Goal: Task Accomplishment & Management: Use online tool/utility

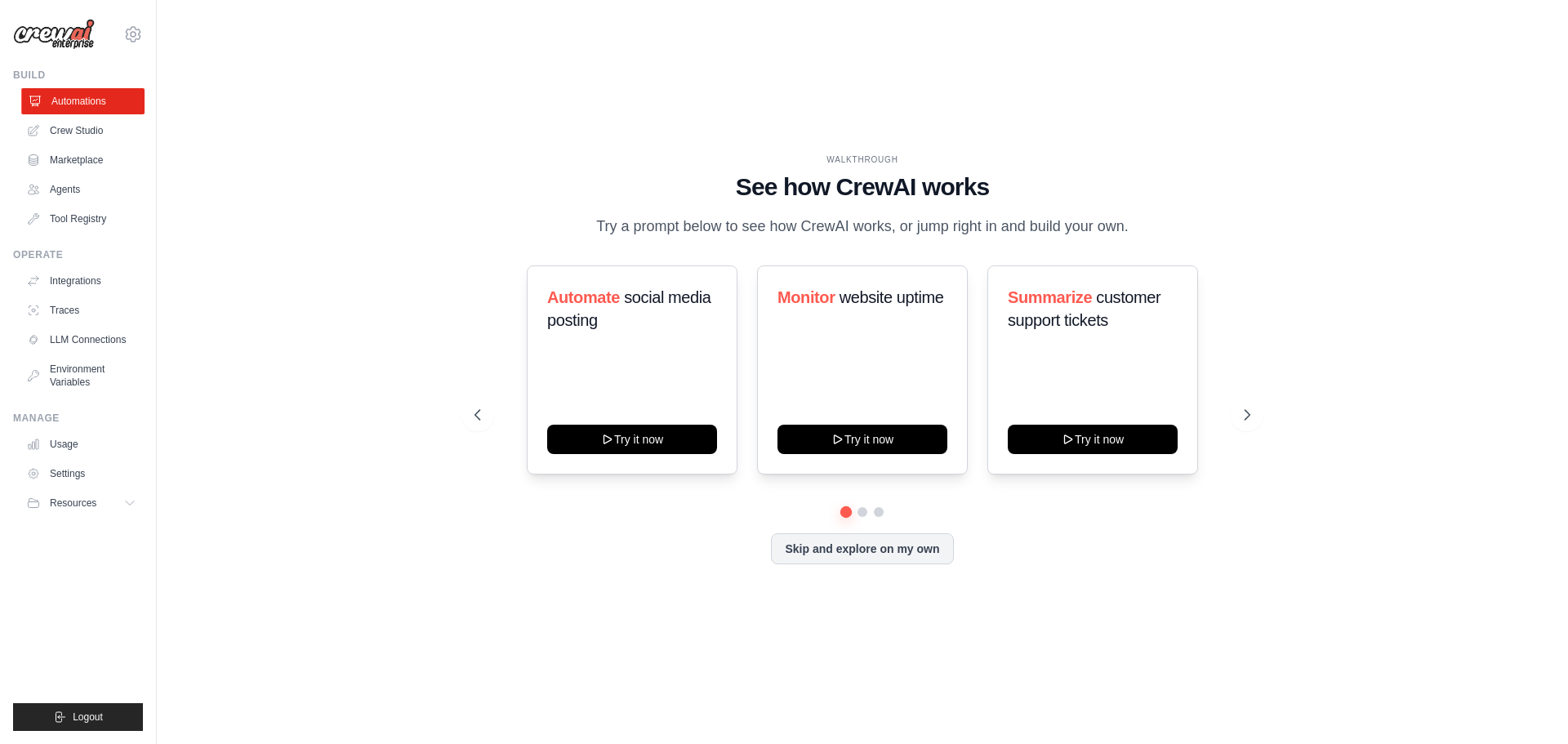
click at [76, 100] on link "Automations" at bounding box center [83, 101] width 123 height 26
click at [868, 545] on button "Skip and explore on my own" at bounding box center [861, 547] width 182 height 31
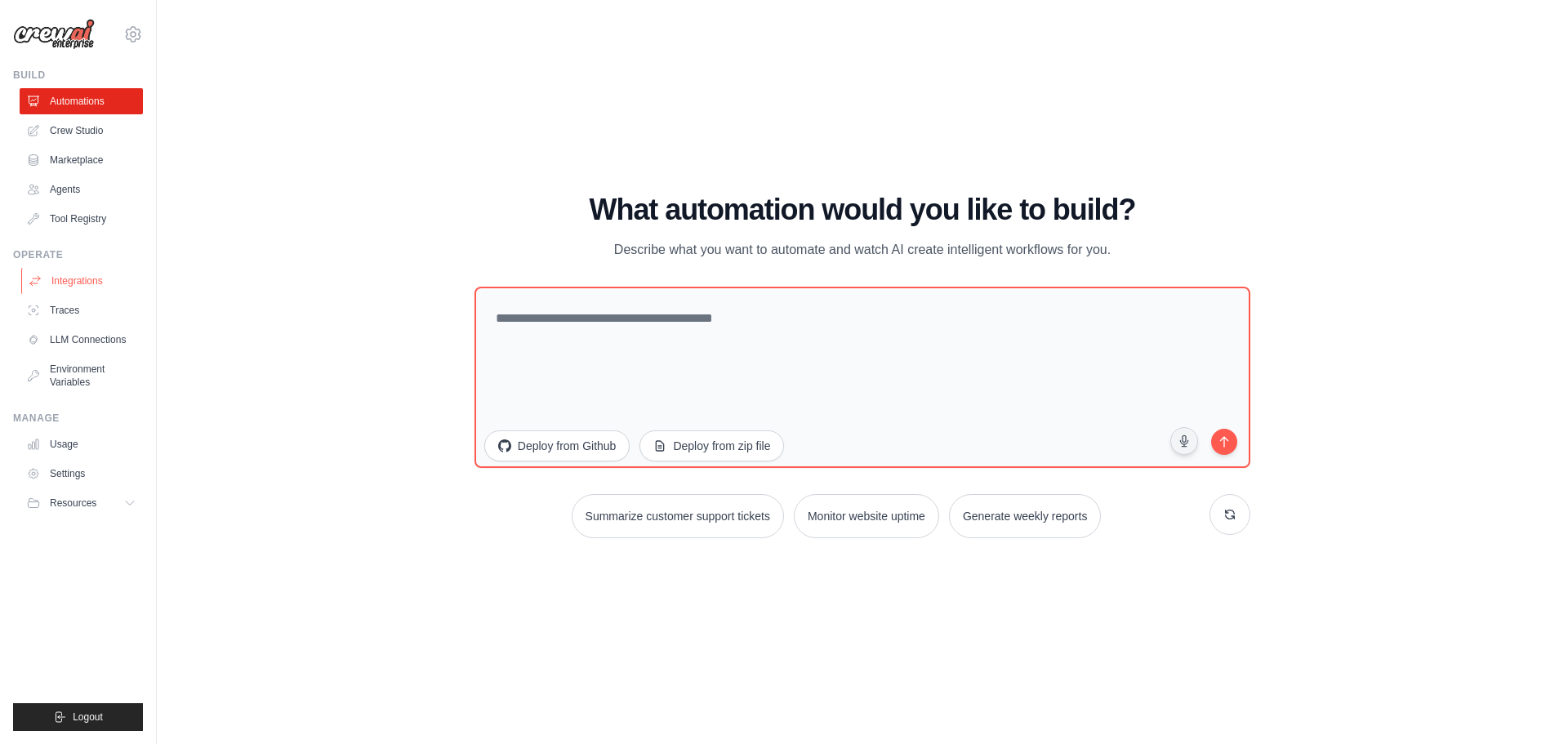
click at [85, 278] on link "Integrations" at bounding box center [83, 281] width 123 height 26
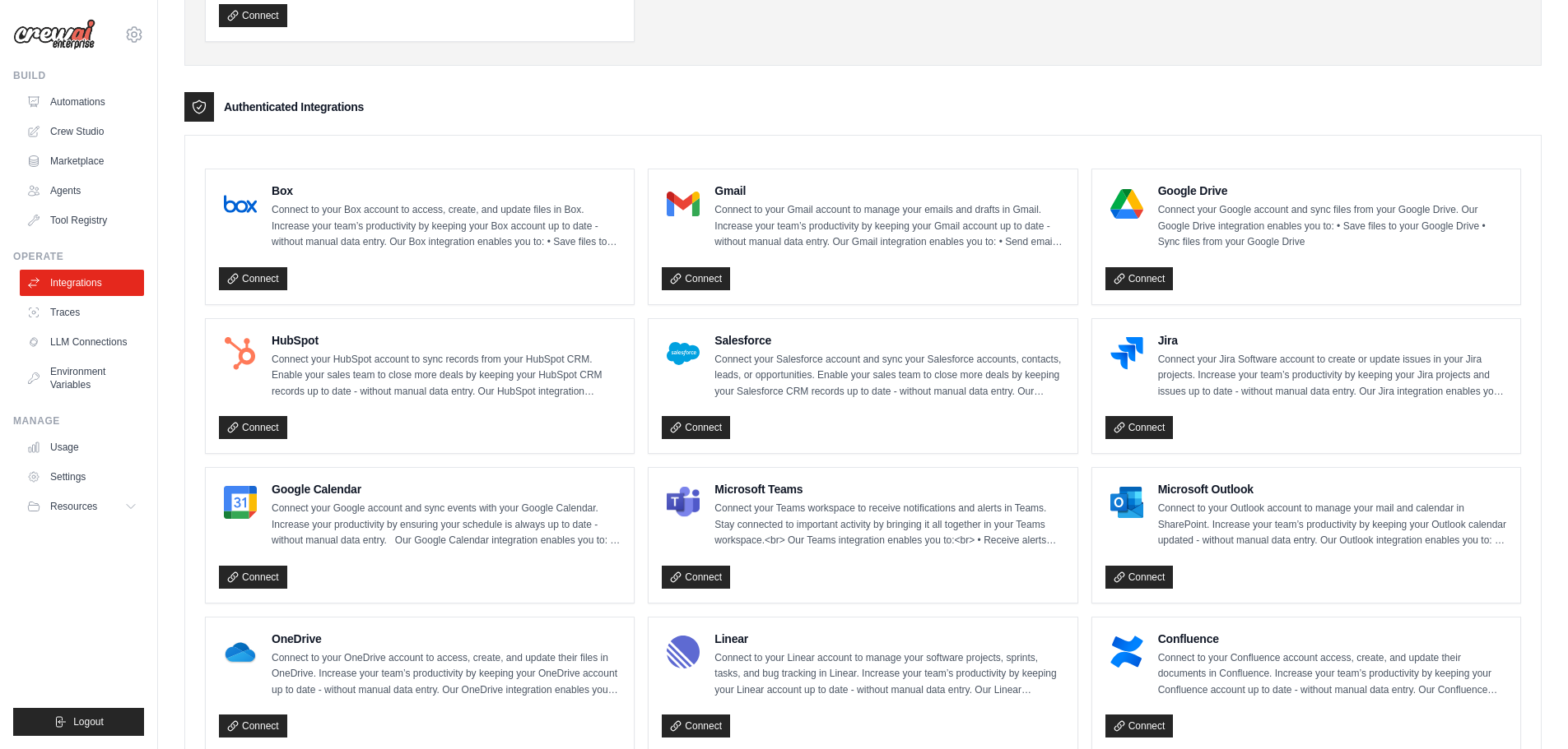
scroll to position [328, 0]
click at [1141, 278] on link "Connect" at bounding box center [1139, 280] width 68 height 23
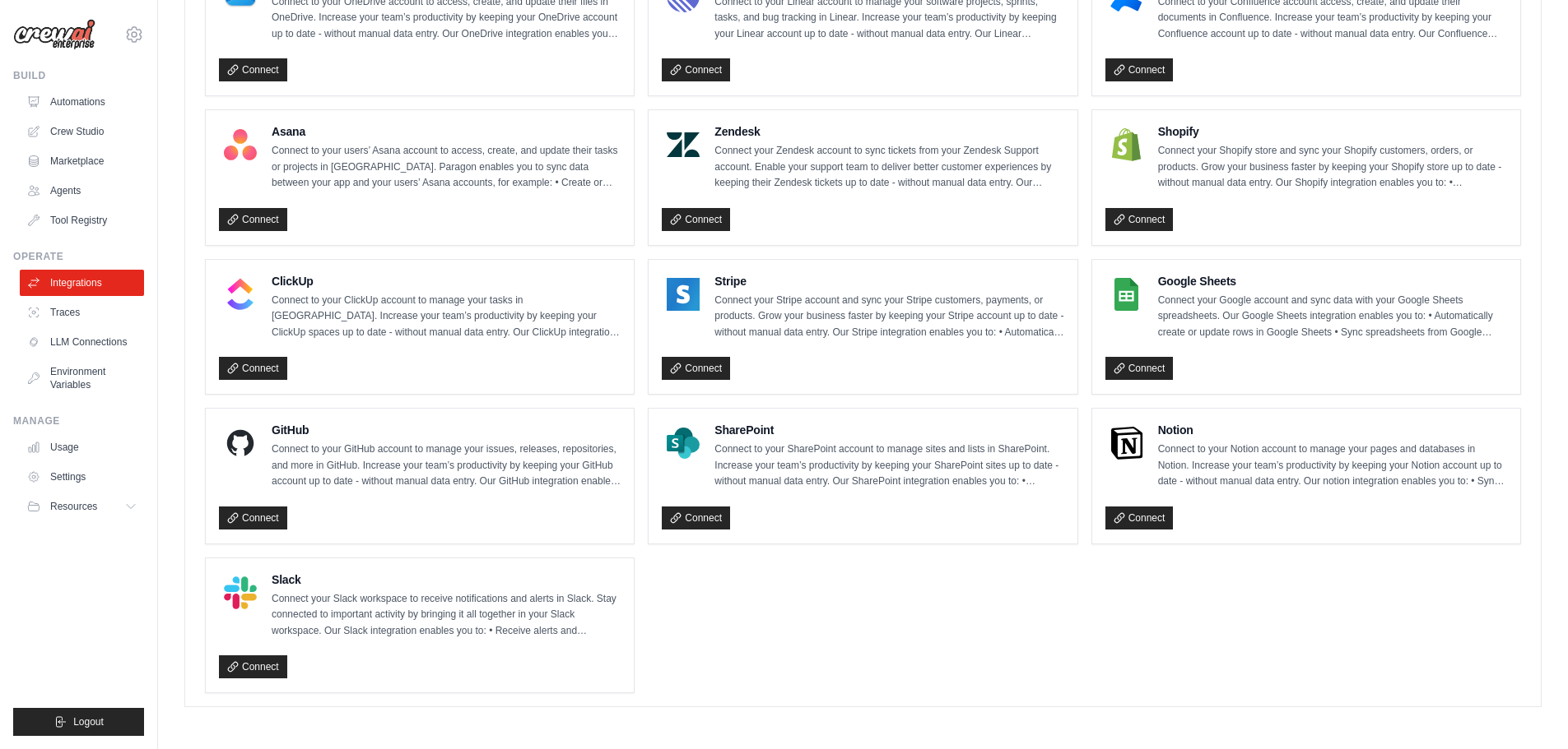
scroll to position [987, 0]
click at [1146, 367] on link "Connect" at bounding box center [1139, 368] width 68 height 23
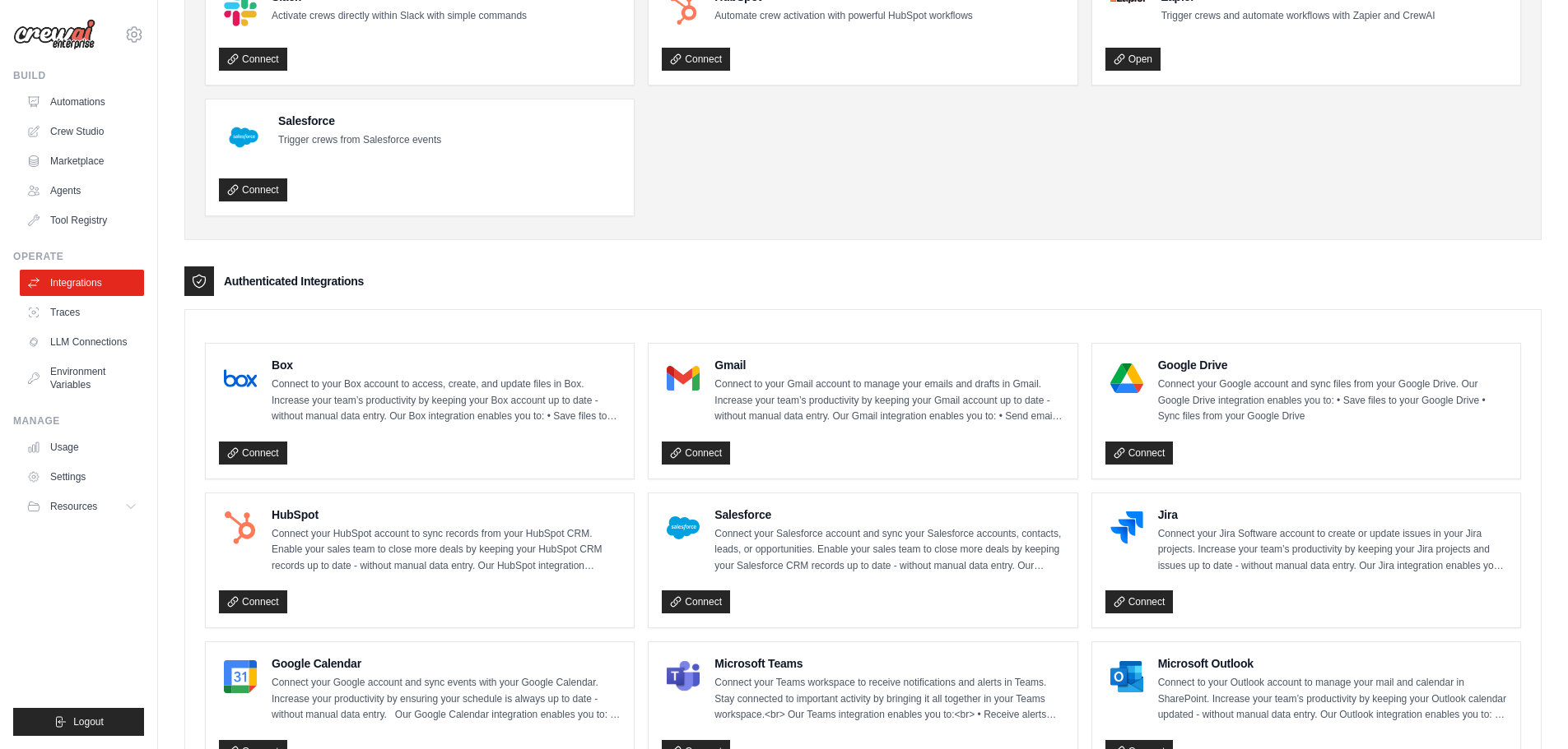
scroll to position [0, 0]
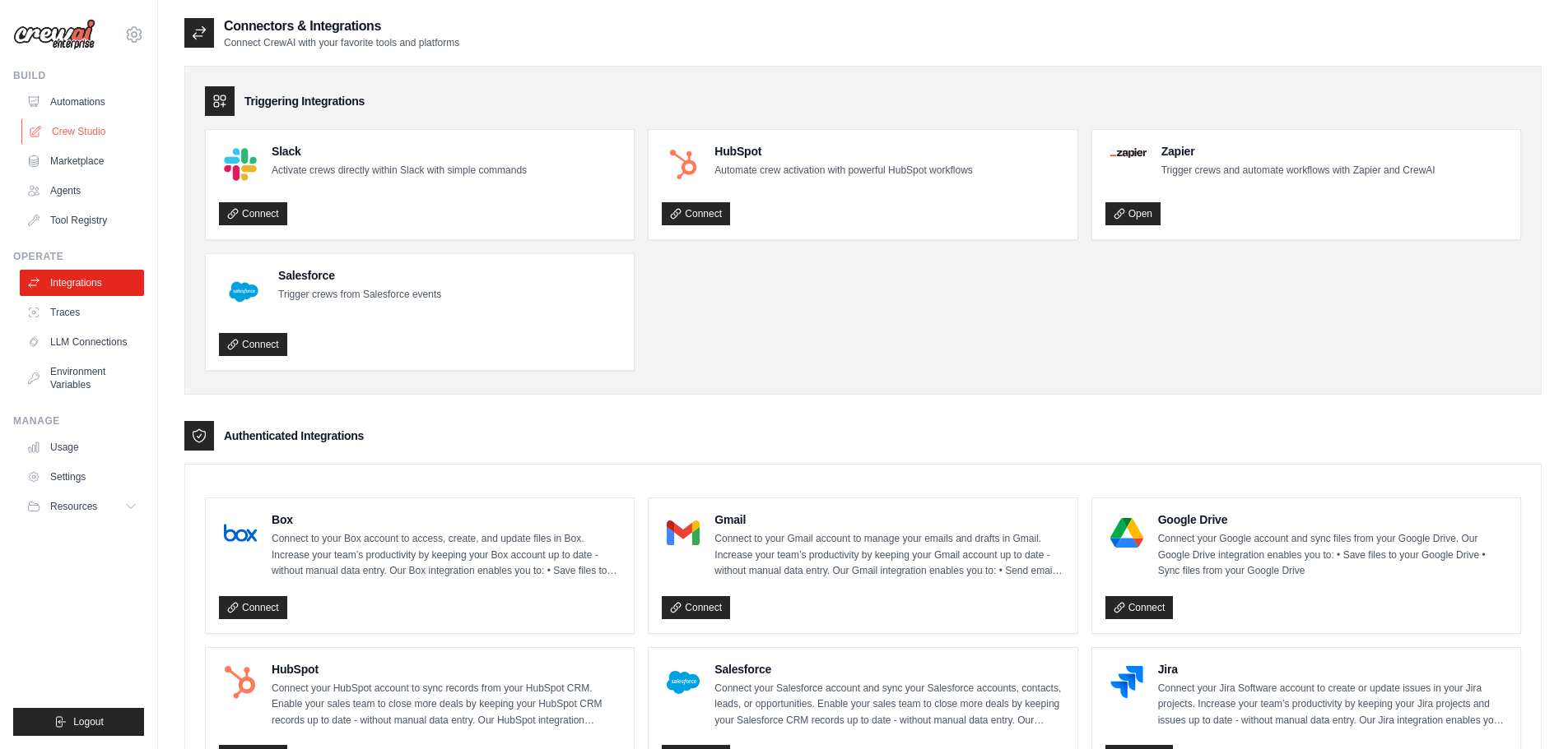
click at [75, 131] on link "Crew Studio" at bounding box center [83, 132] width 124 height 27
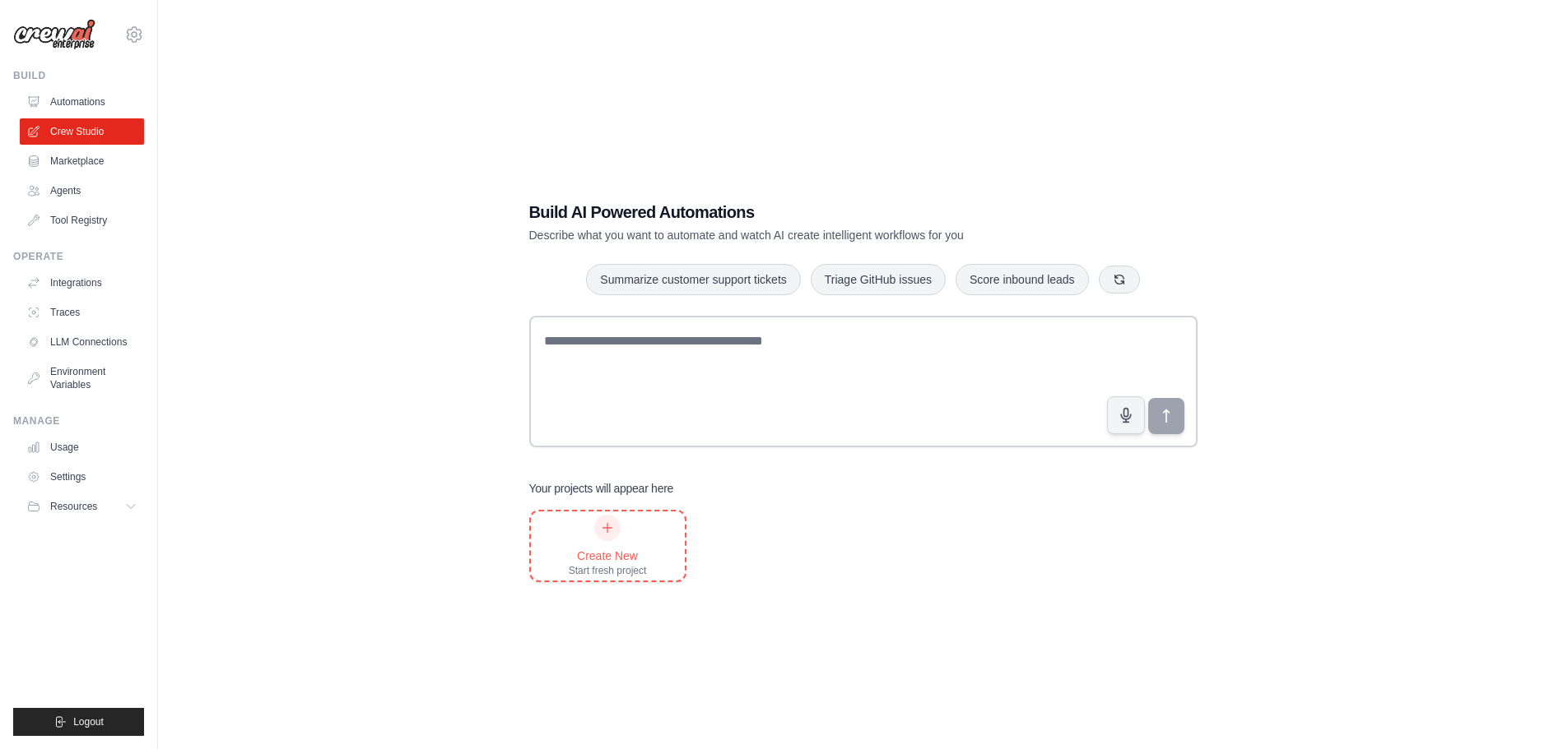
click at [607, 533] on icon at bounding box center [607, 527] width 13 height 13
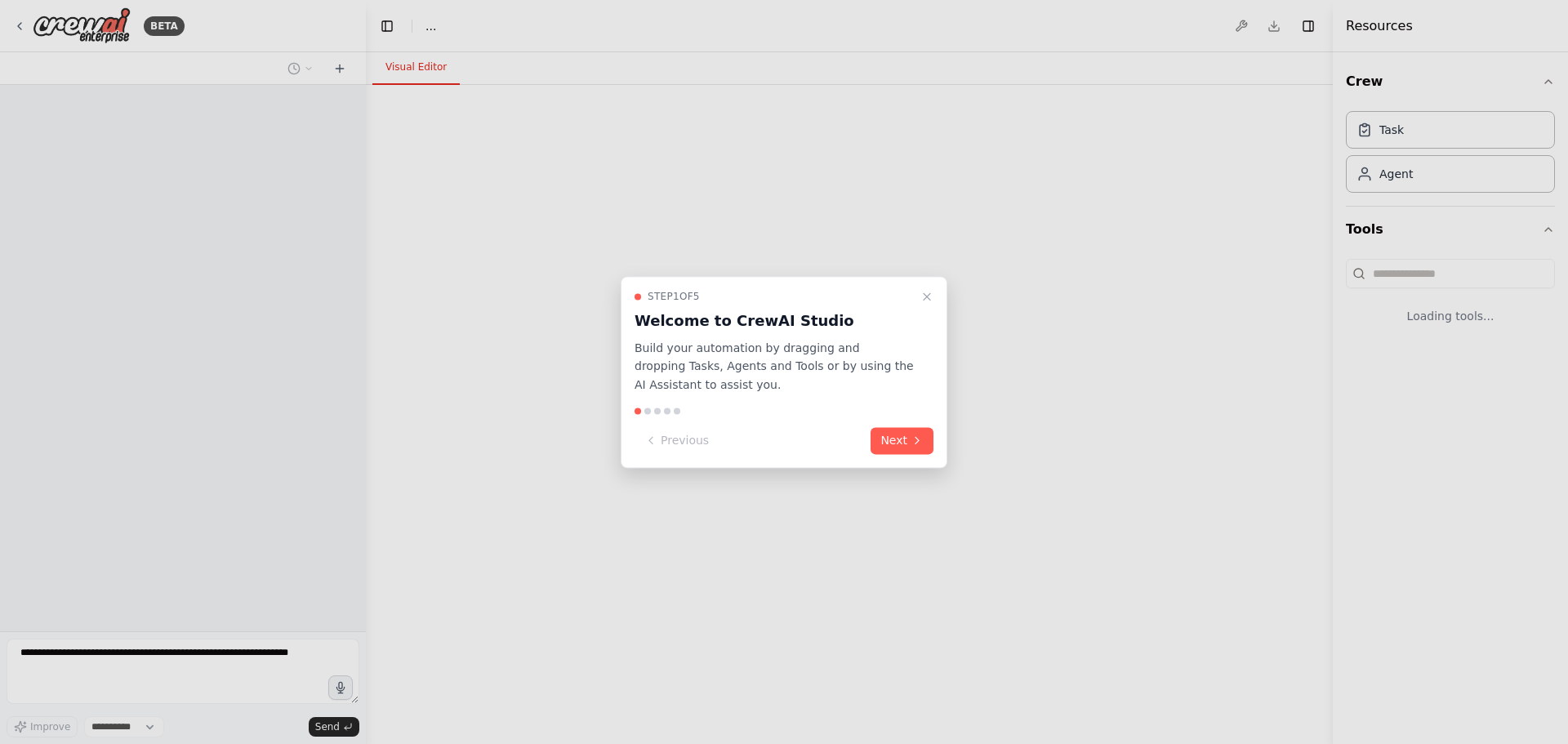
select select "****"
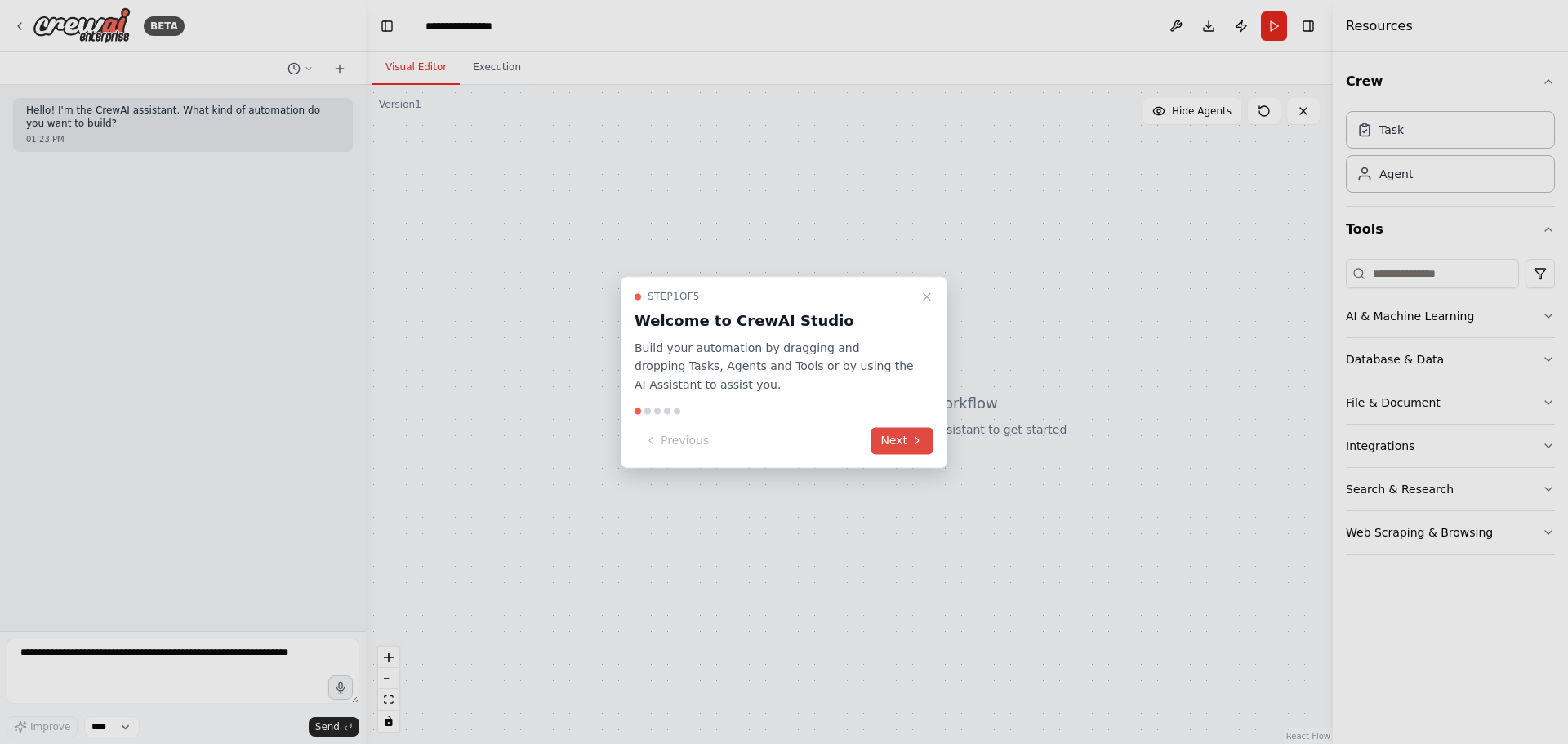
click at [905, 438] on button "Next" at bounding box center [901, 440] width 62 height 27
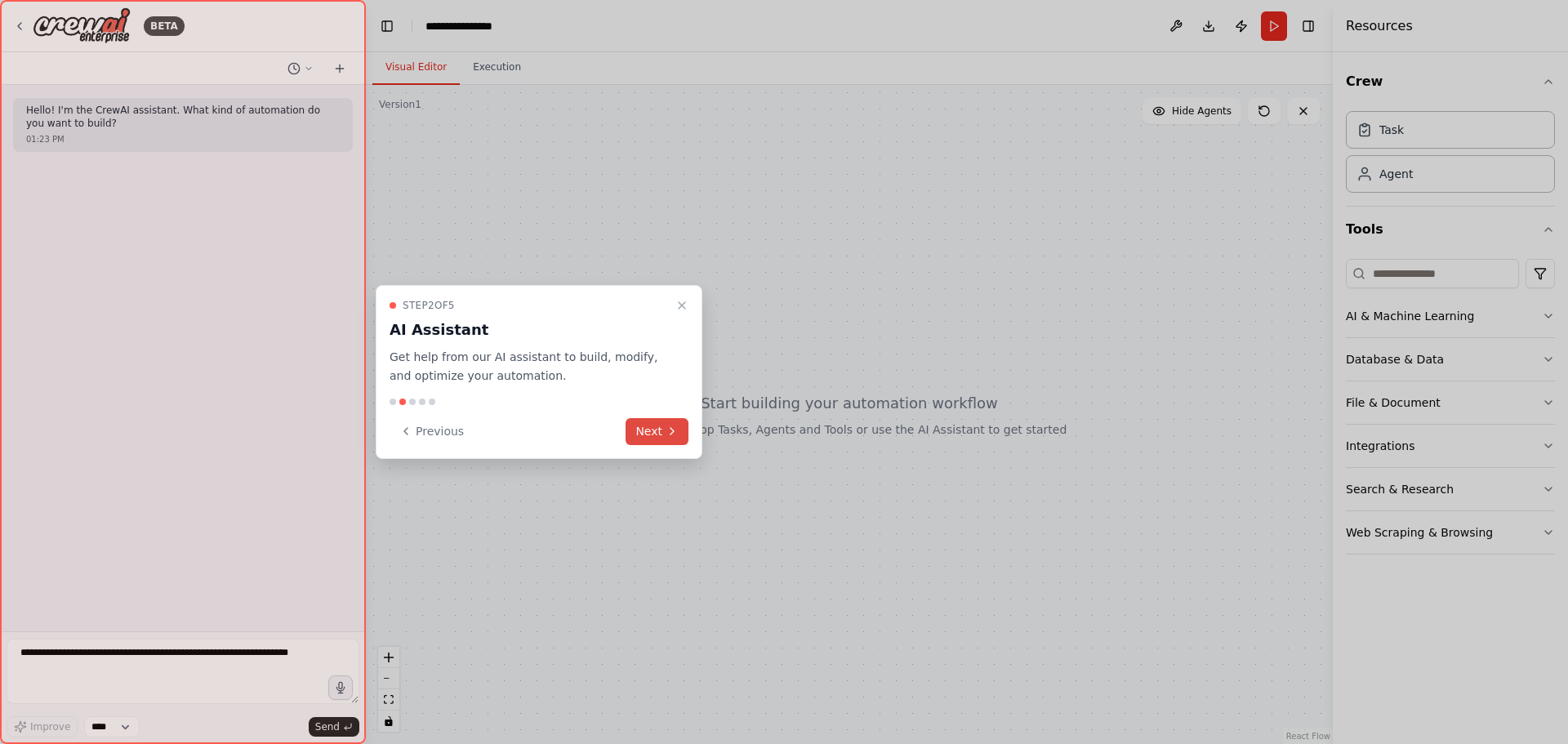
click at [663, 431] on button "Next" at bounding box center [656, 431] width 62 height 27
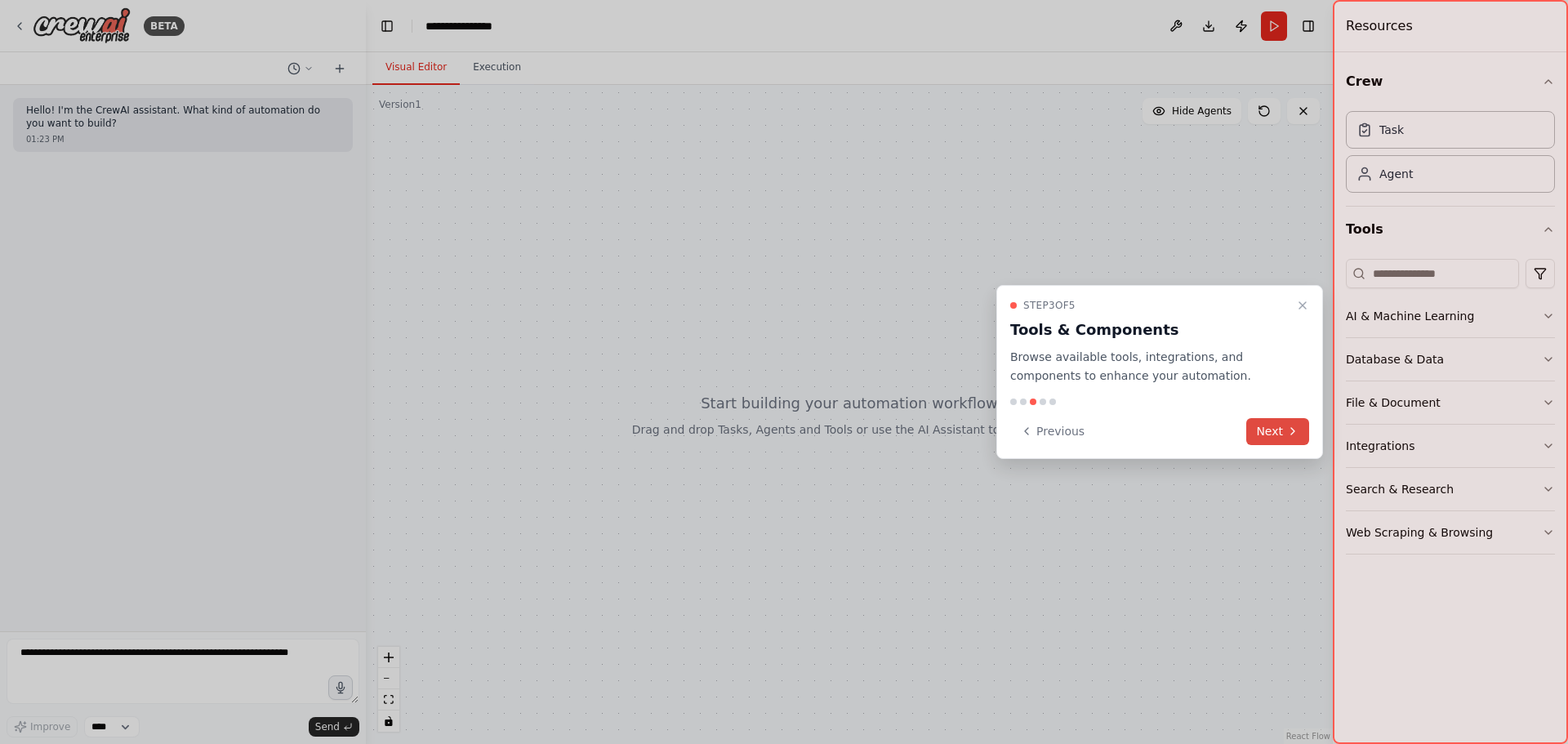
click at [1269, 431] on button "Next" at bounding box center [1277, 431] width 62 height 27
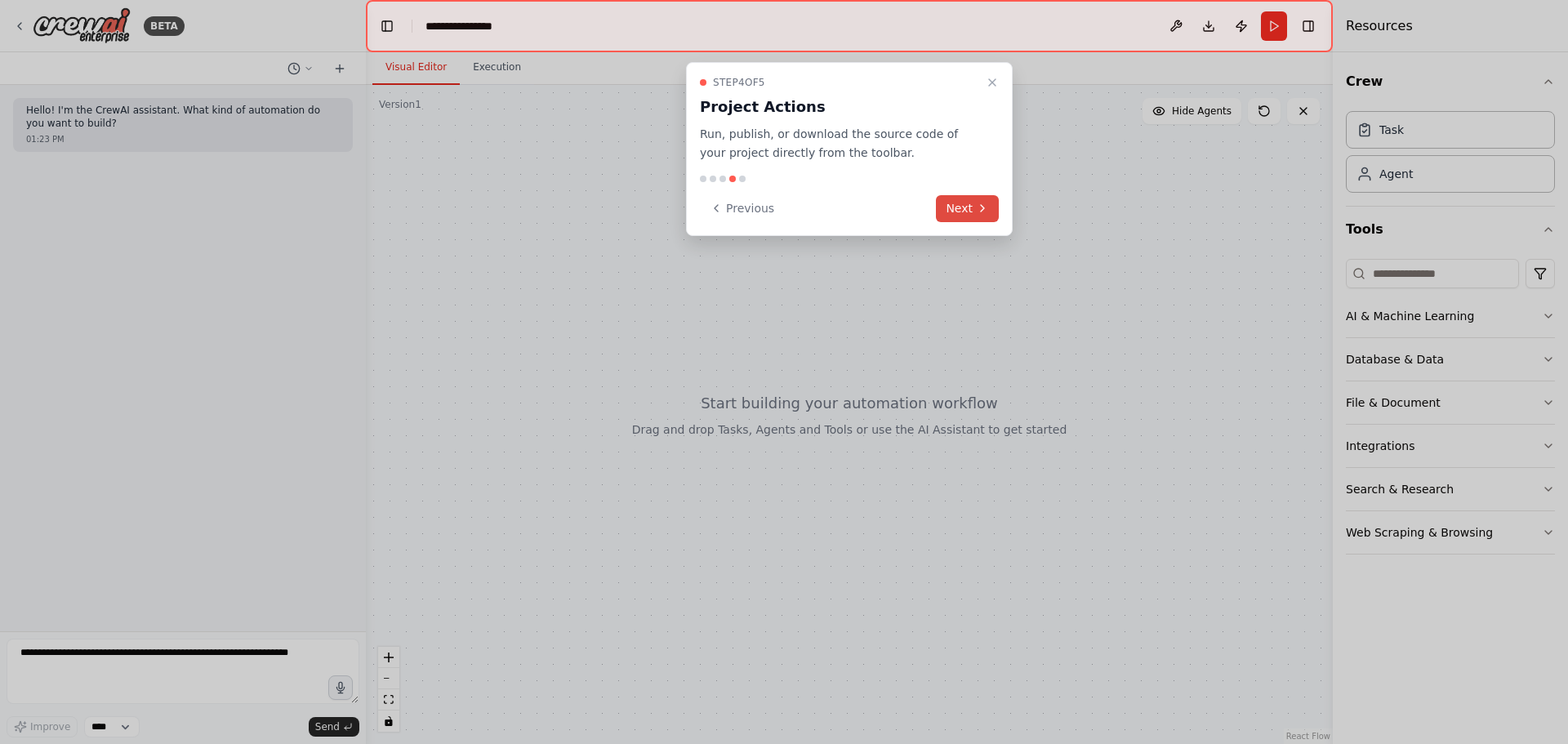
click at [968, 203] on button "Next" at bounding box center [967, 209] width 62 height 27
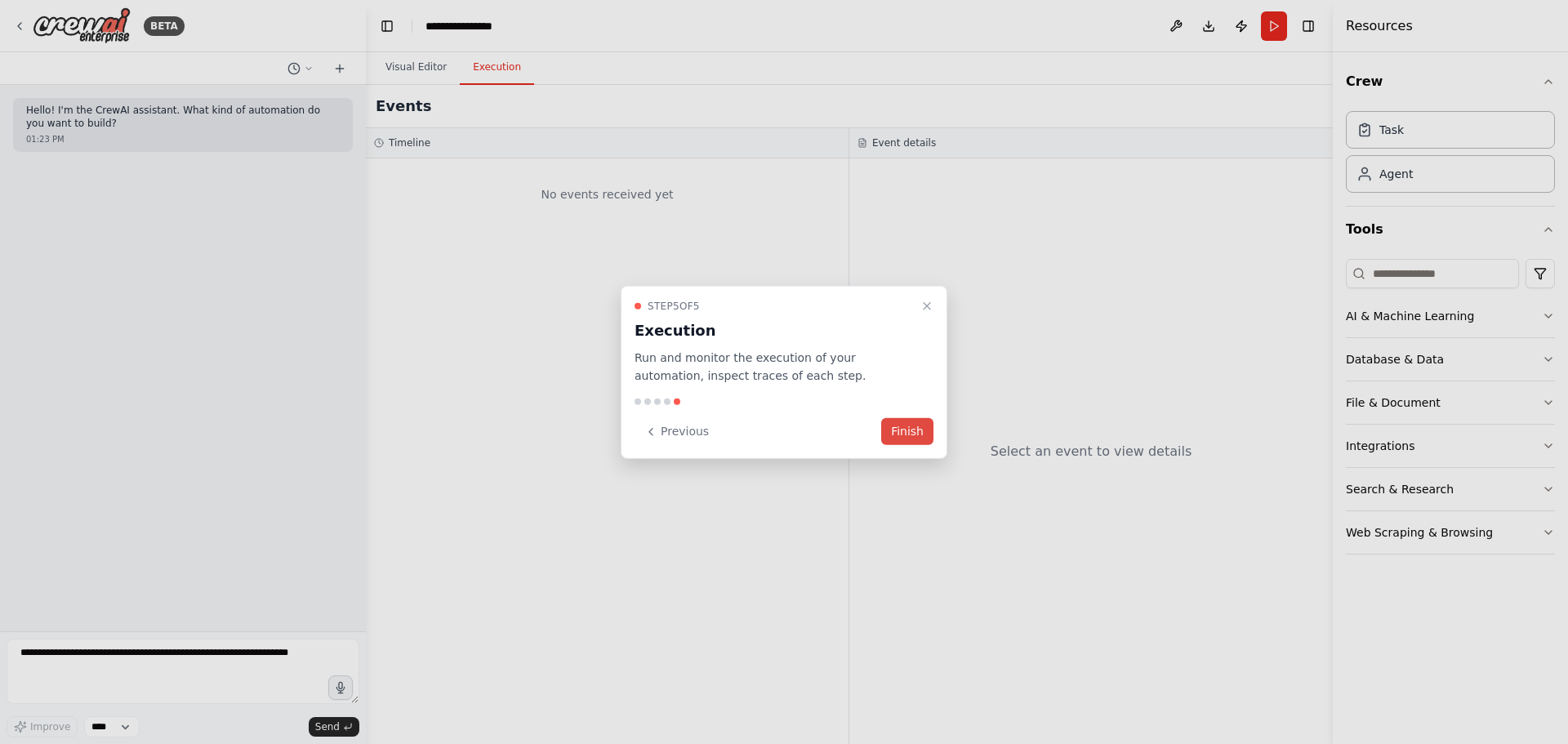
click at [920, 425] on button "Finish" at bounding box center [906, 431] width 52 height 27
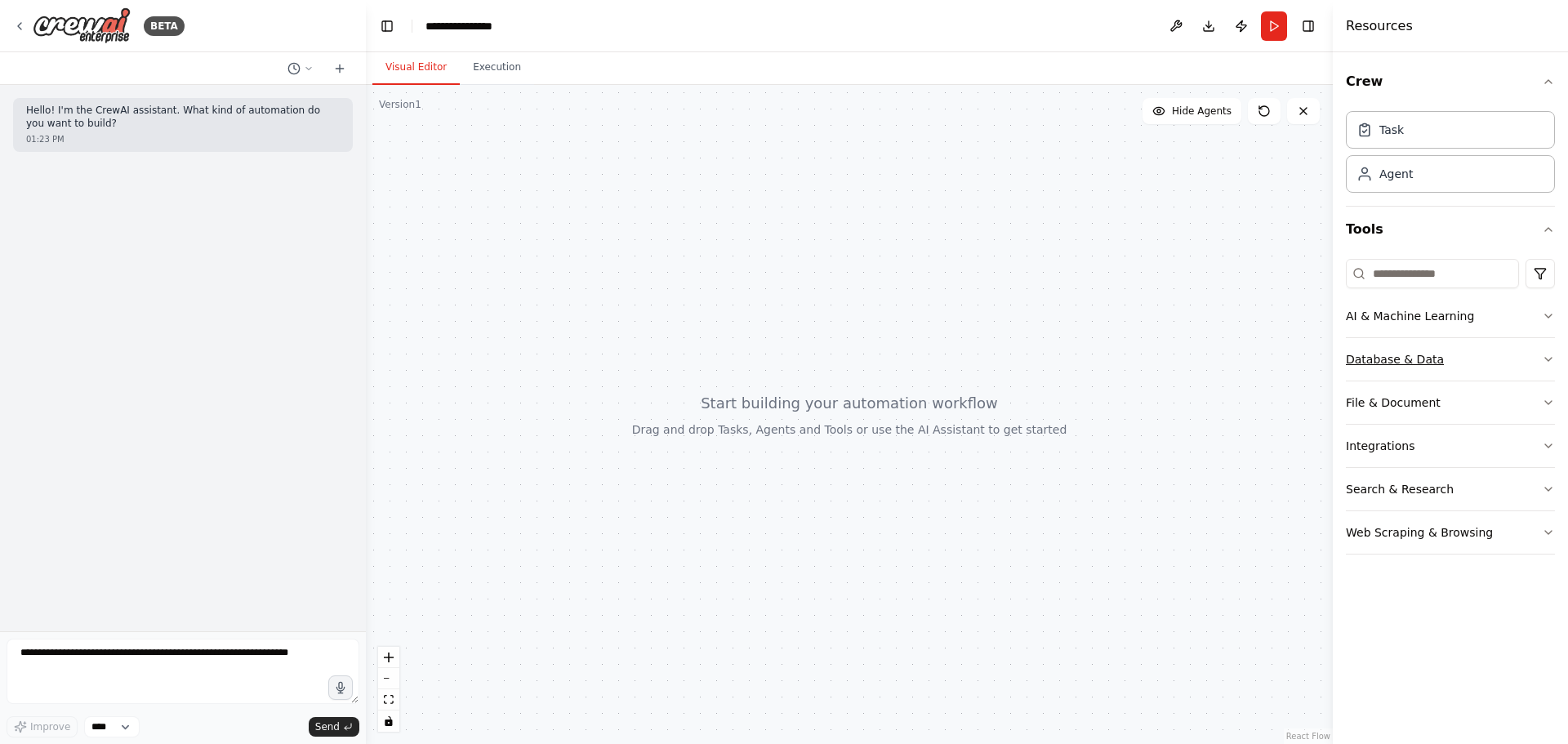
click at [1550, 354] on icon "button" at bounding box center [1548, 359] width 13 height 13
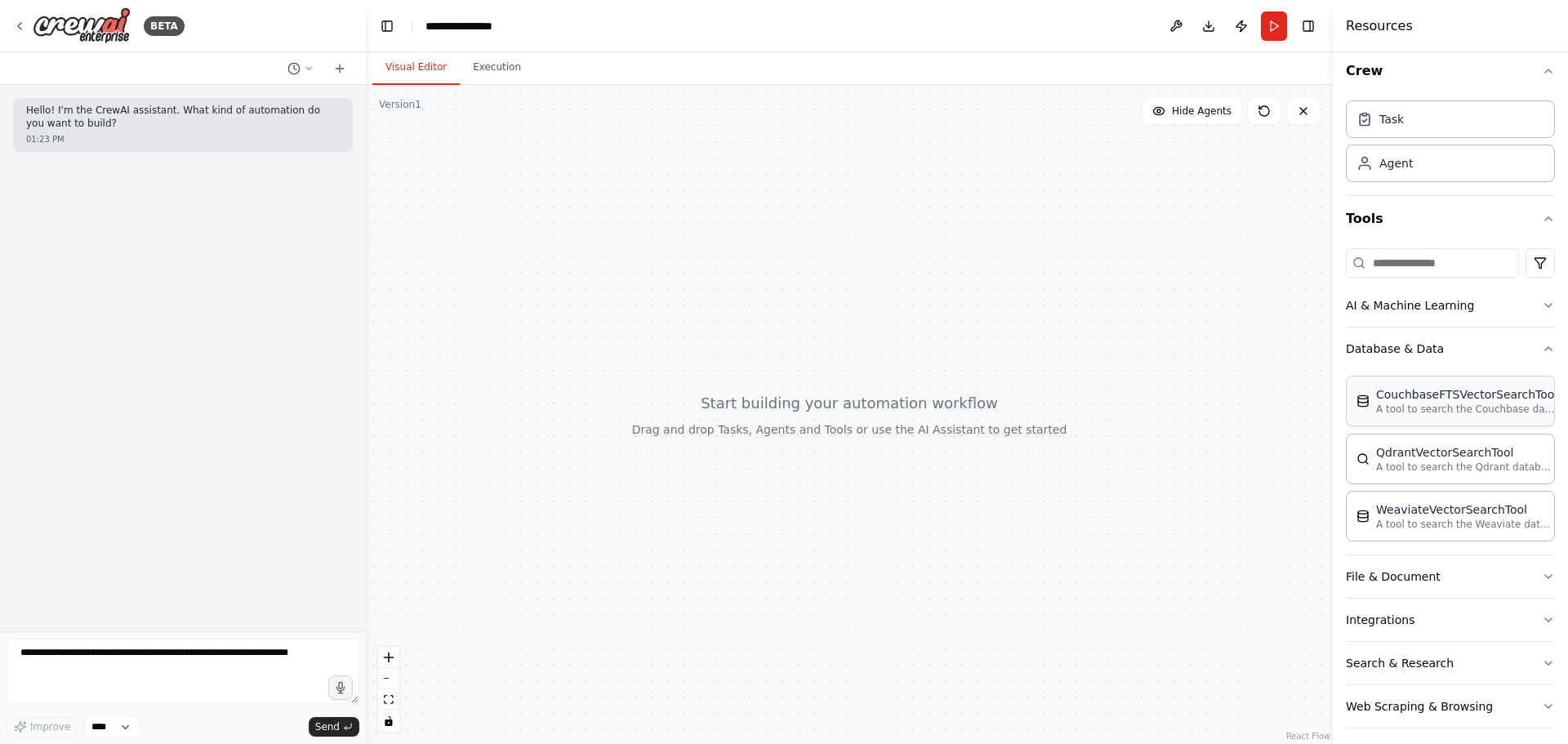
scroll to position [21, 0]
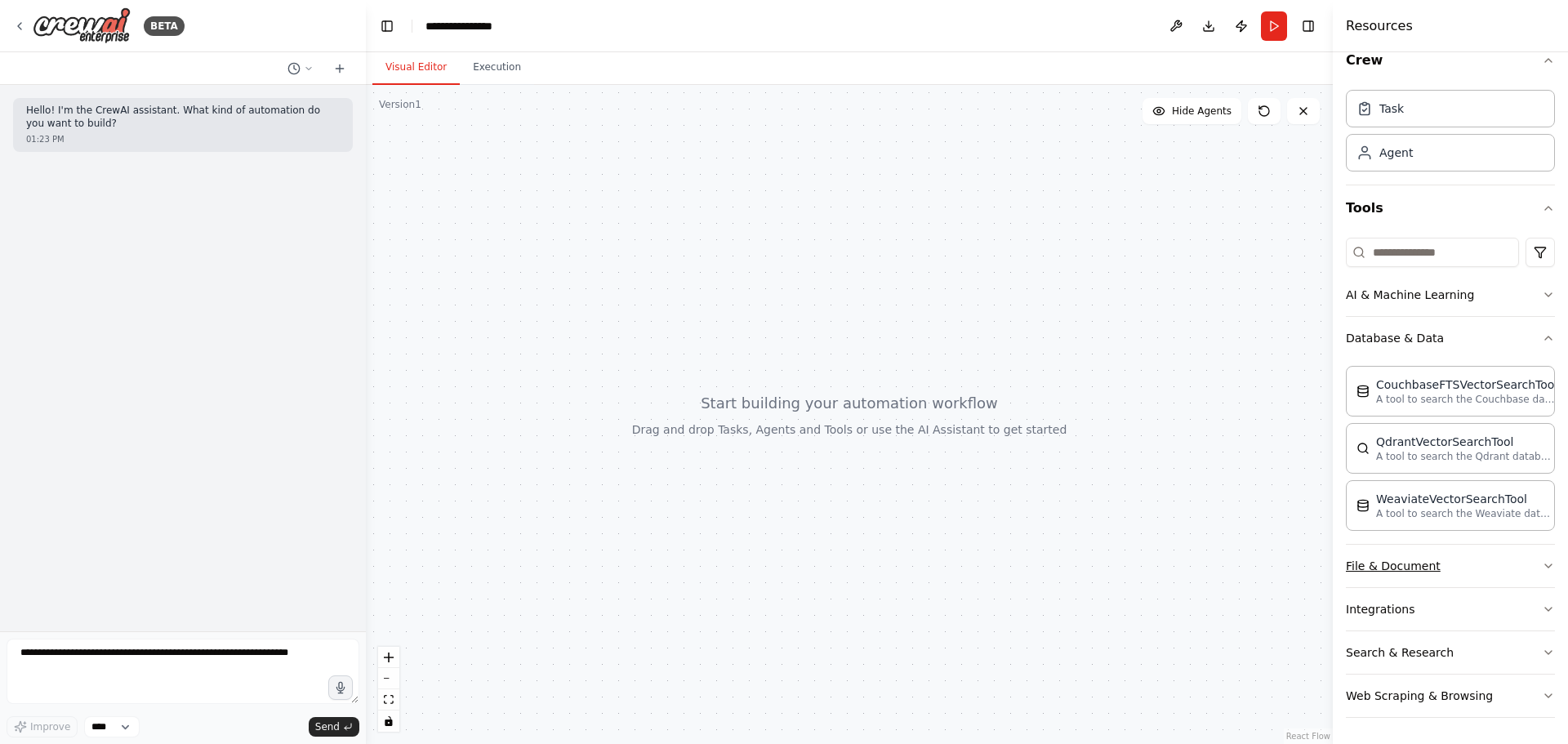
click at [1542, 562] on icon "button" at bounding box center [1548, 566] width 13 height 13
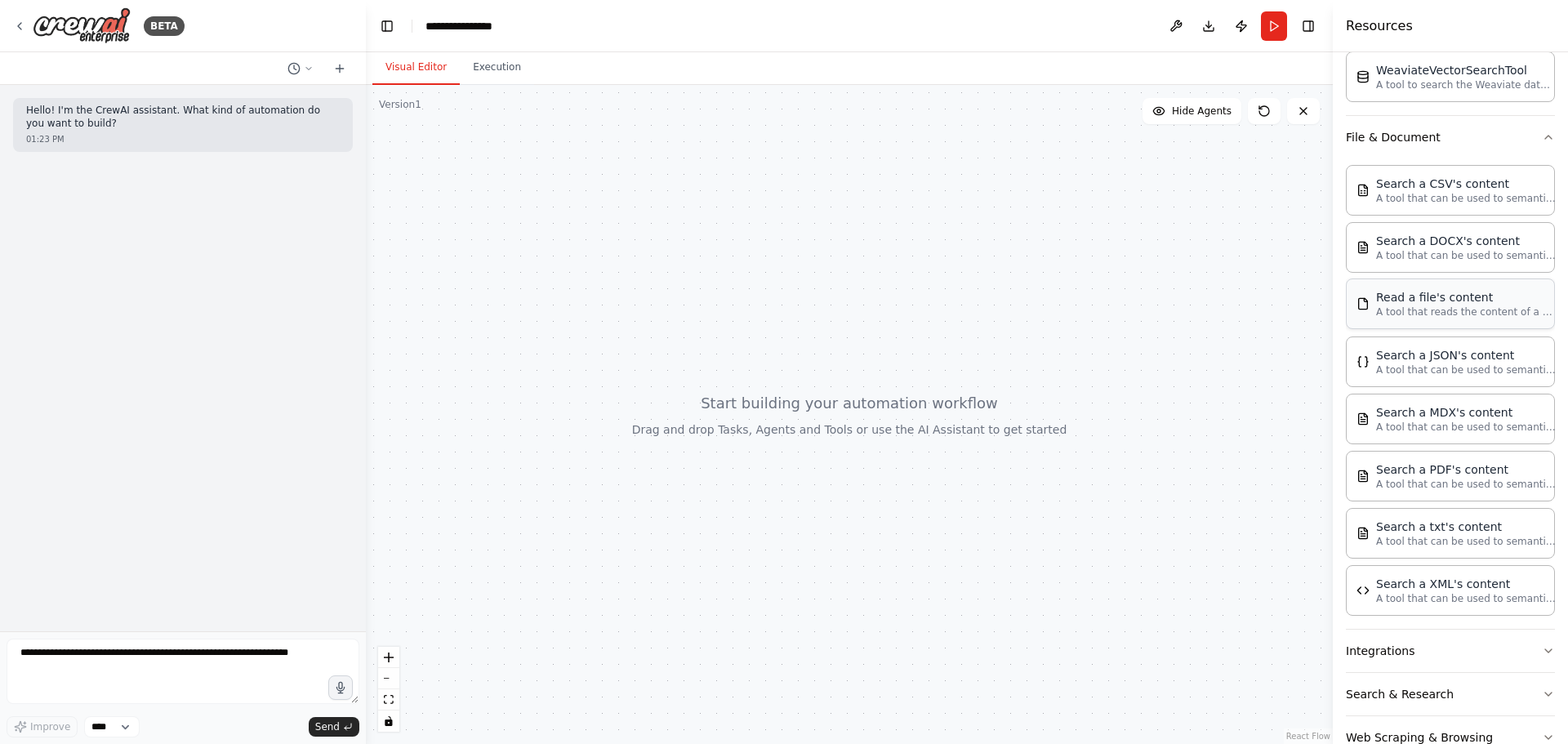
scroll to position [410, 0]
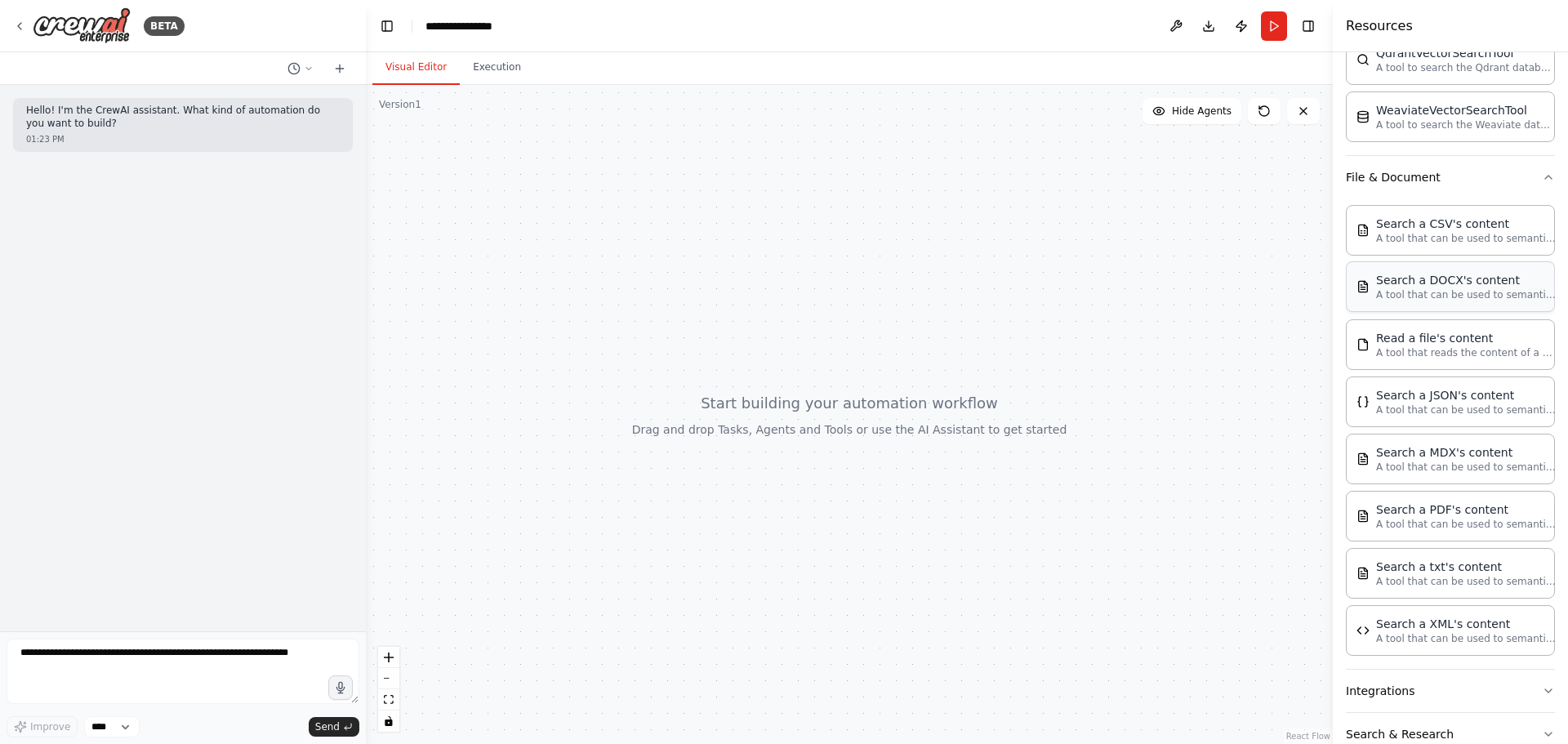
click at [1414, 283] on div "Search a DOCX's content" at bounding box center [1466, 280] width 180 height 17
click at [1526, 695] on button "Integrations" at bounding box center [1450, 691] width 209 height 42
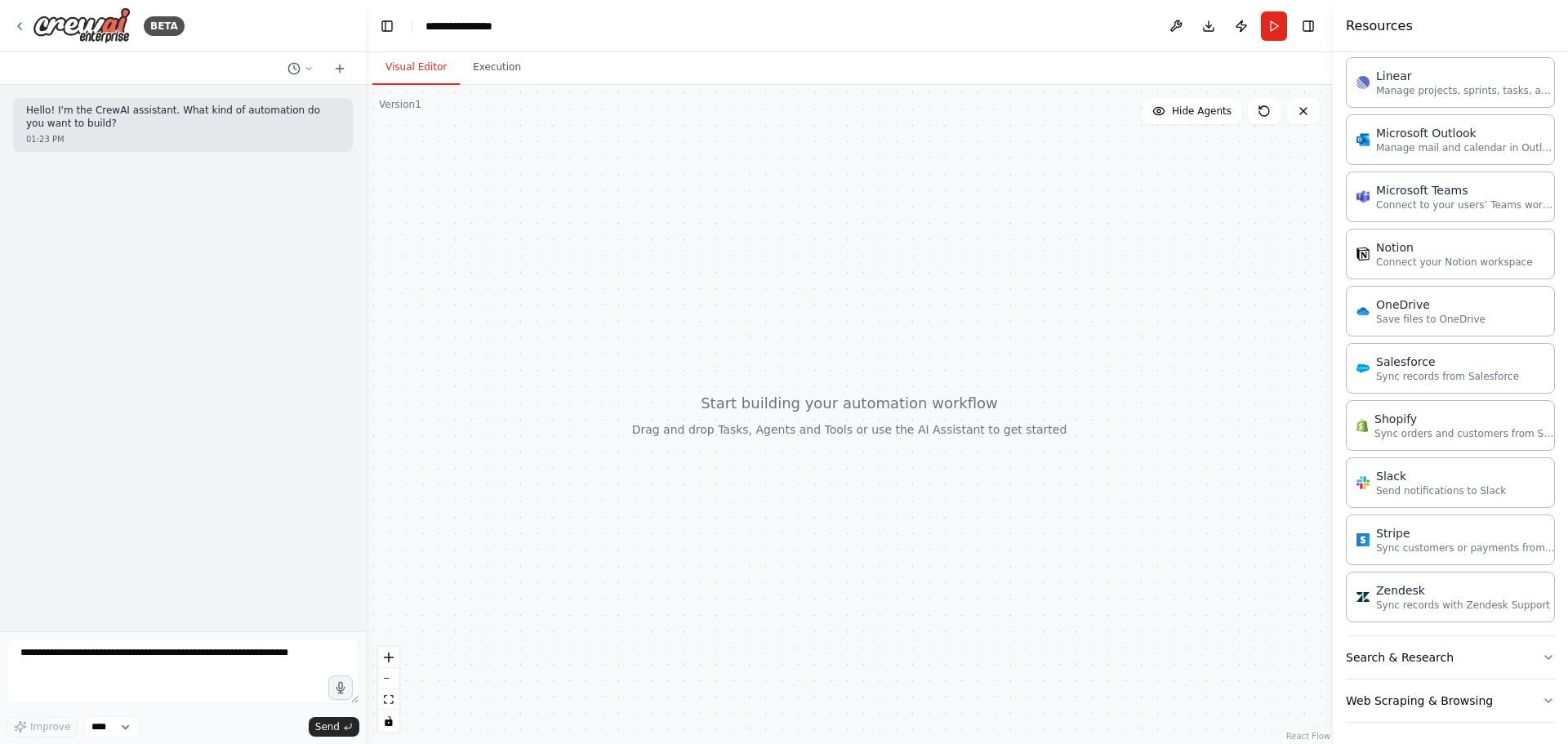
scroll to position [1706, 0]
click at [1527, 657] on button "Search & Research" at bounding box center [1450, 652] width 209 height 42
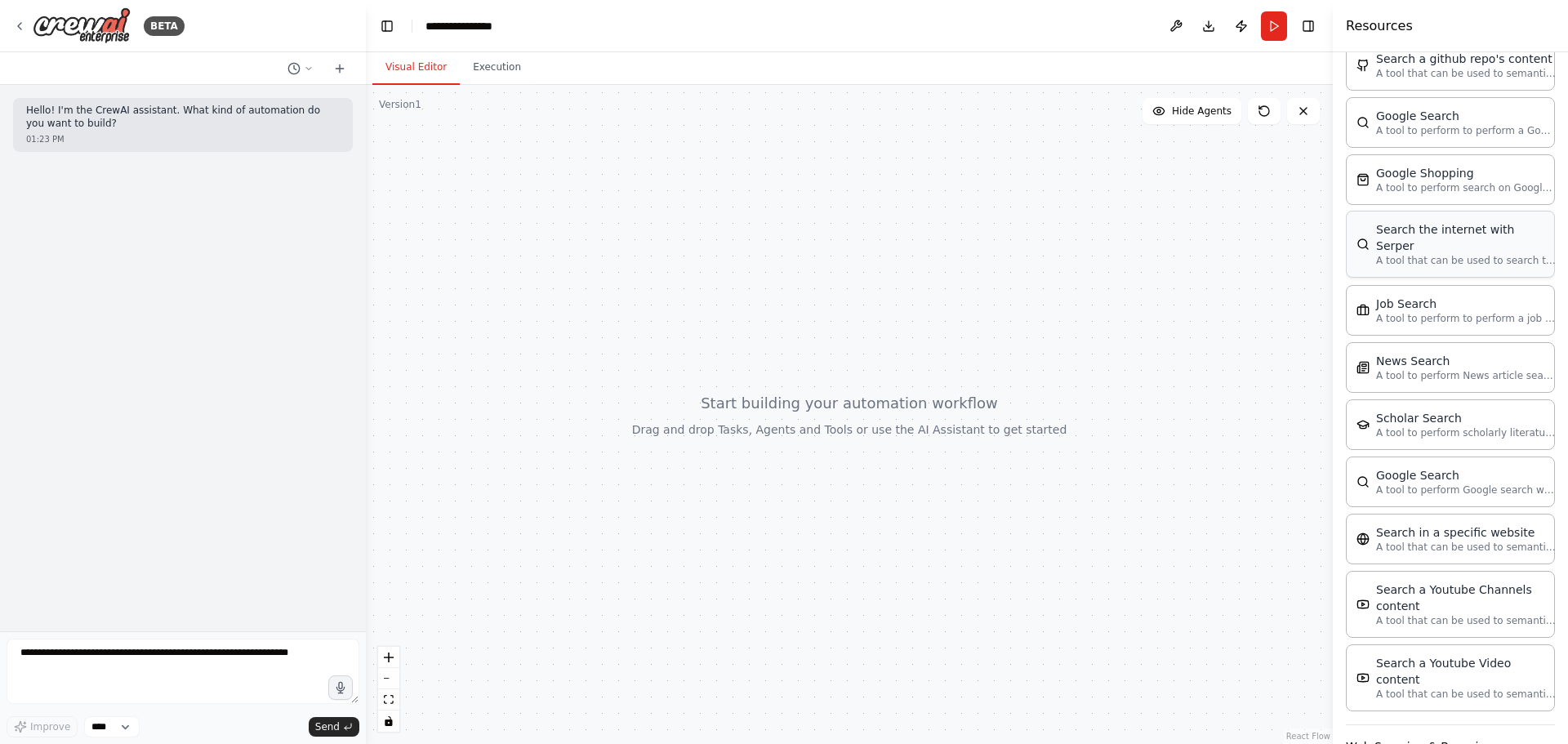
scroll to position [2537, 0]
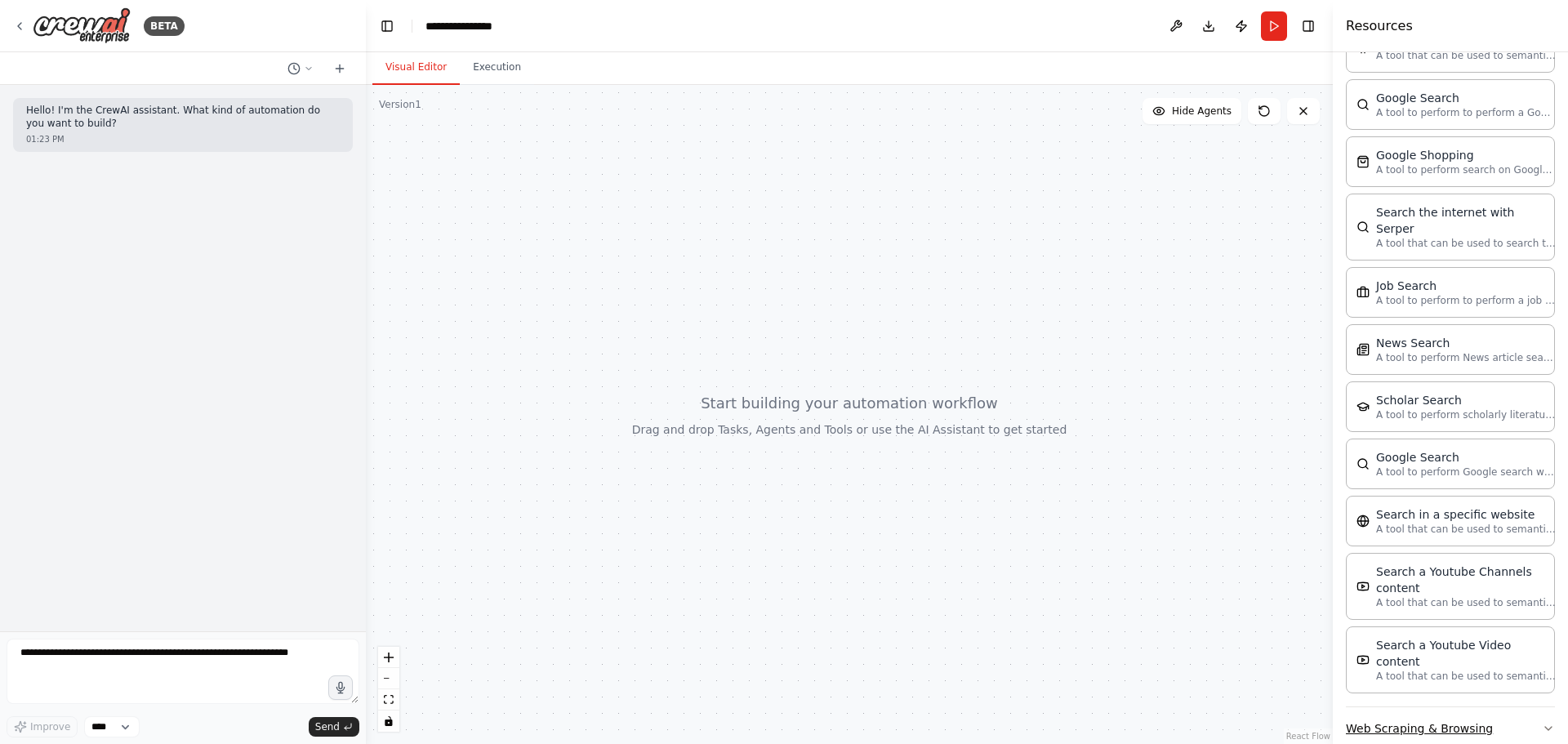
click at [1472, 708] on button "Web Scraping & Browsing" at bounding box center [1450, 729] width 209 height 42
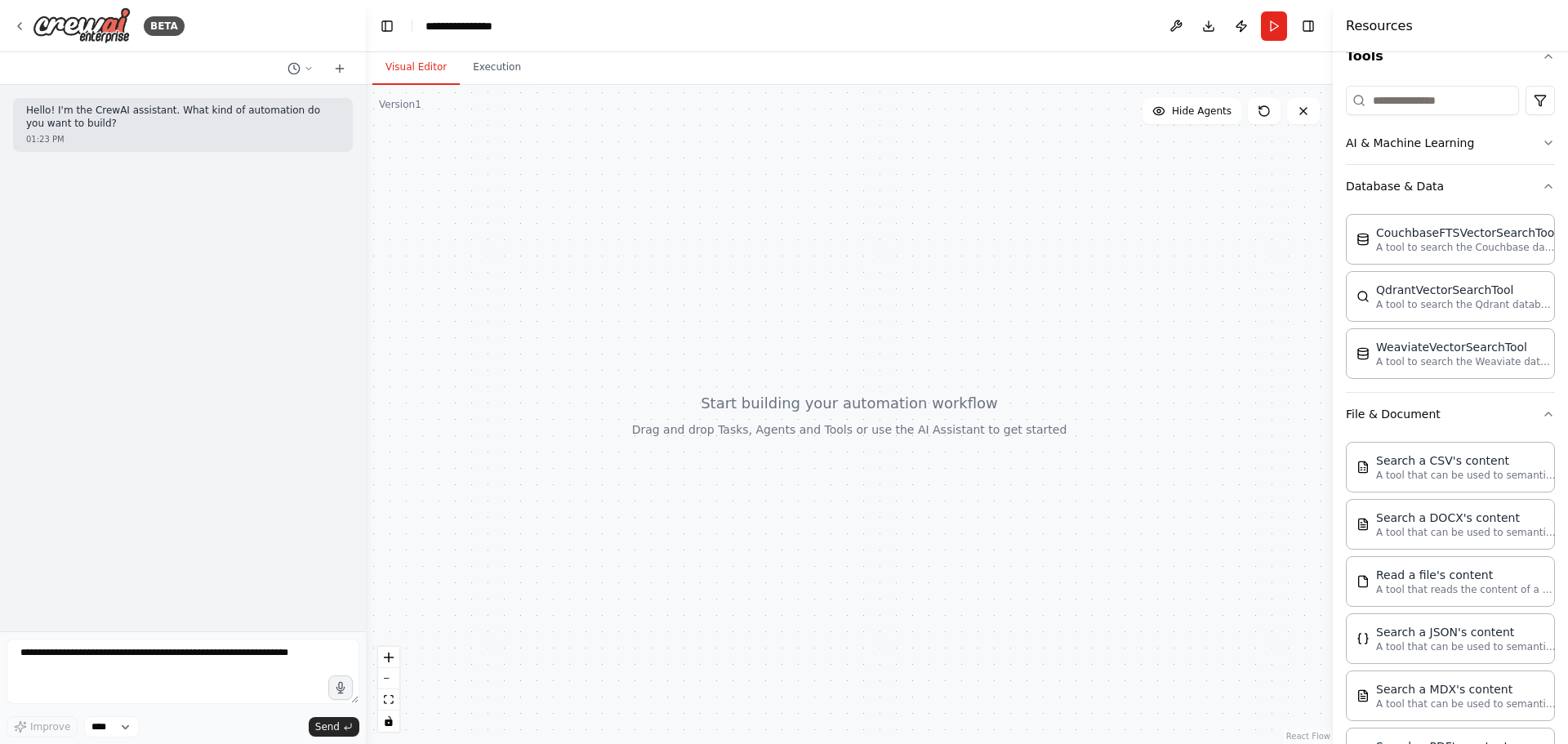
scroll to position [0, 0]
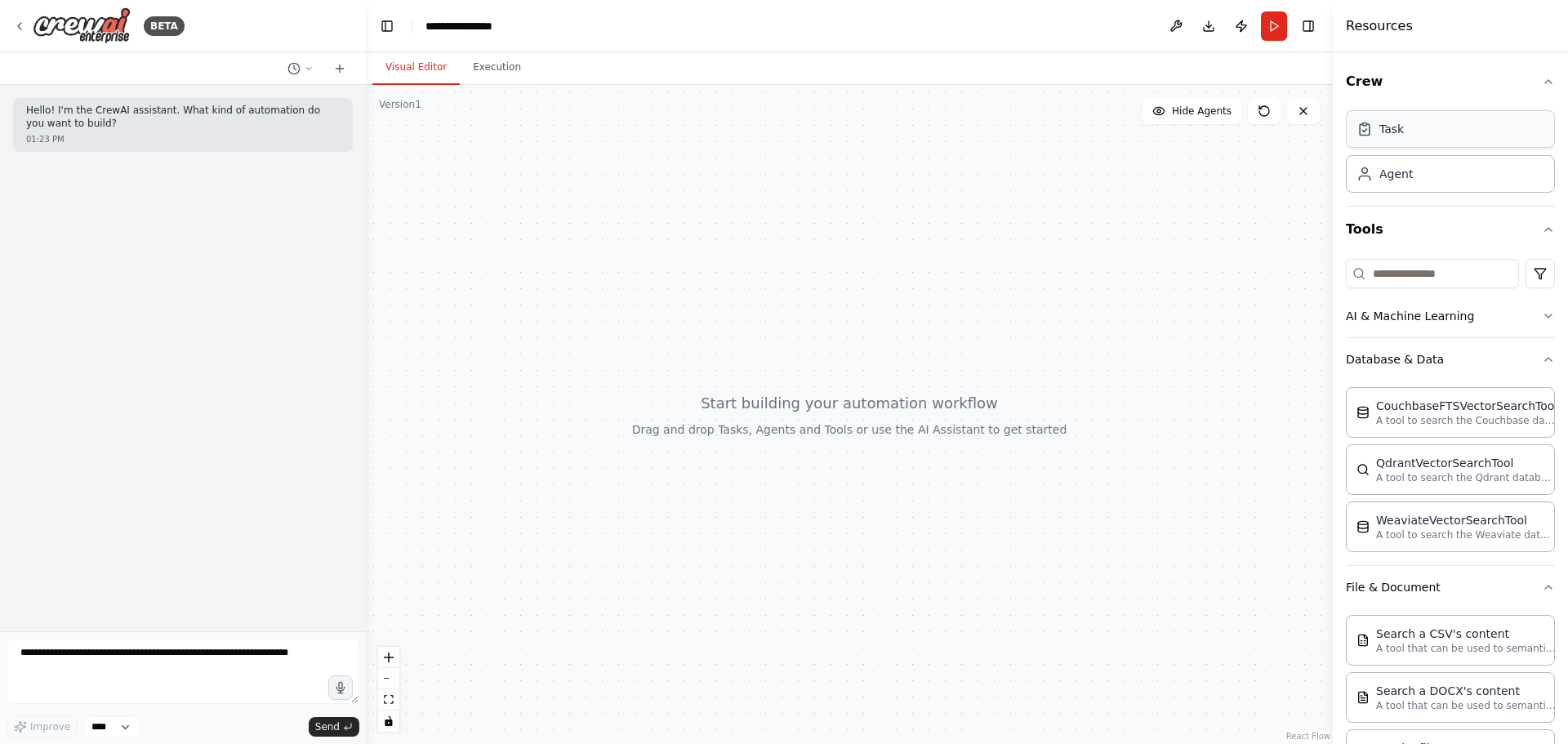
click at [1482, 130] on div "Task" at bounding box center [1450, 129] width 209 height 38
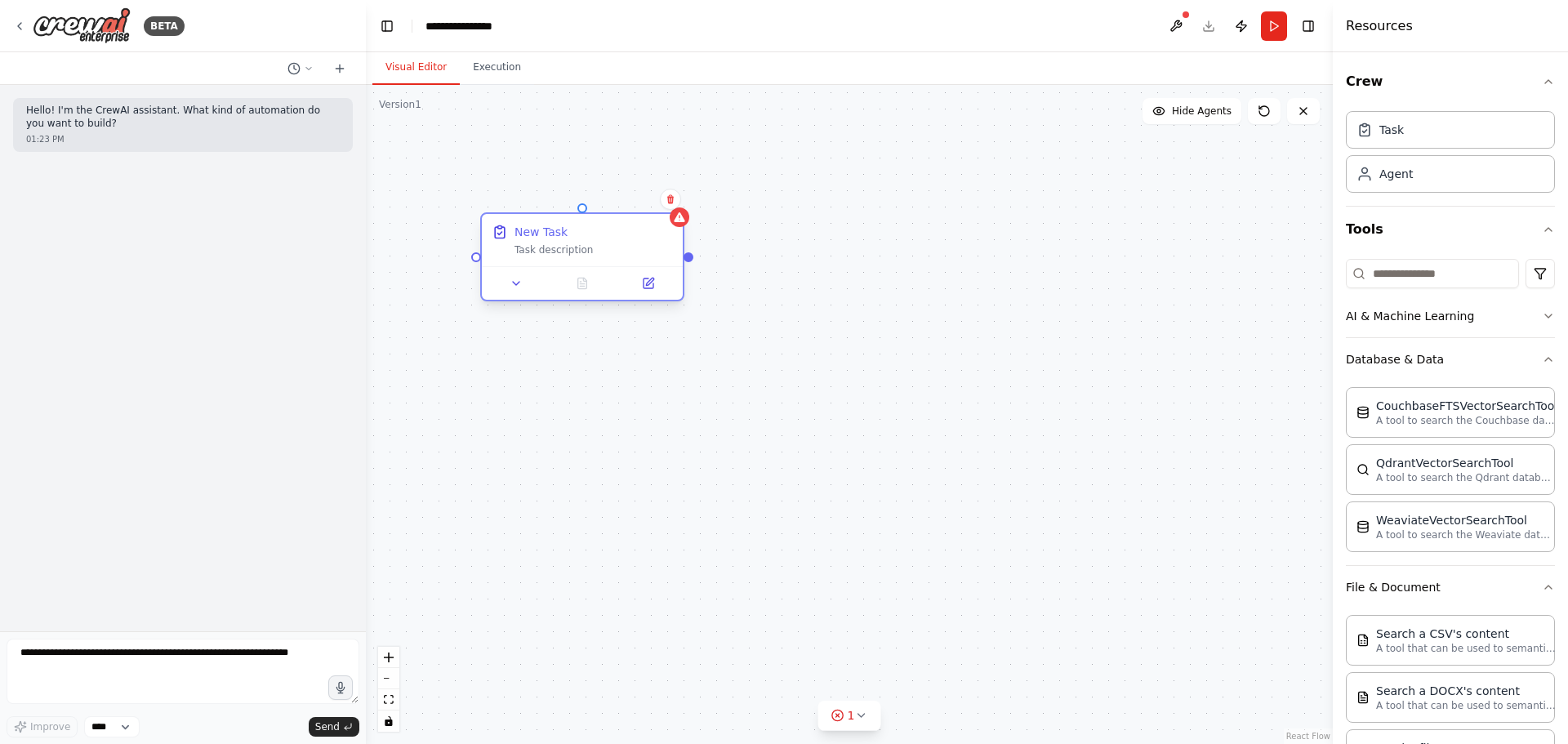
drag, startPoint x: 731, startPoint y: 232, endPoint x: 604, endPoint y: 225, distance: 127.2
click at [604, 225] on div "New Task" at bounding box center [594, 232] width 158 height 17
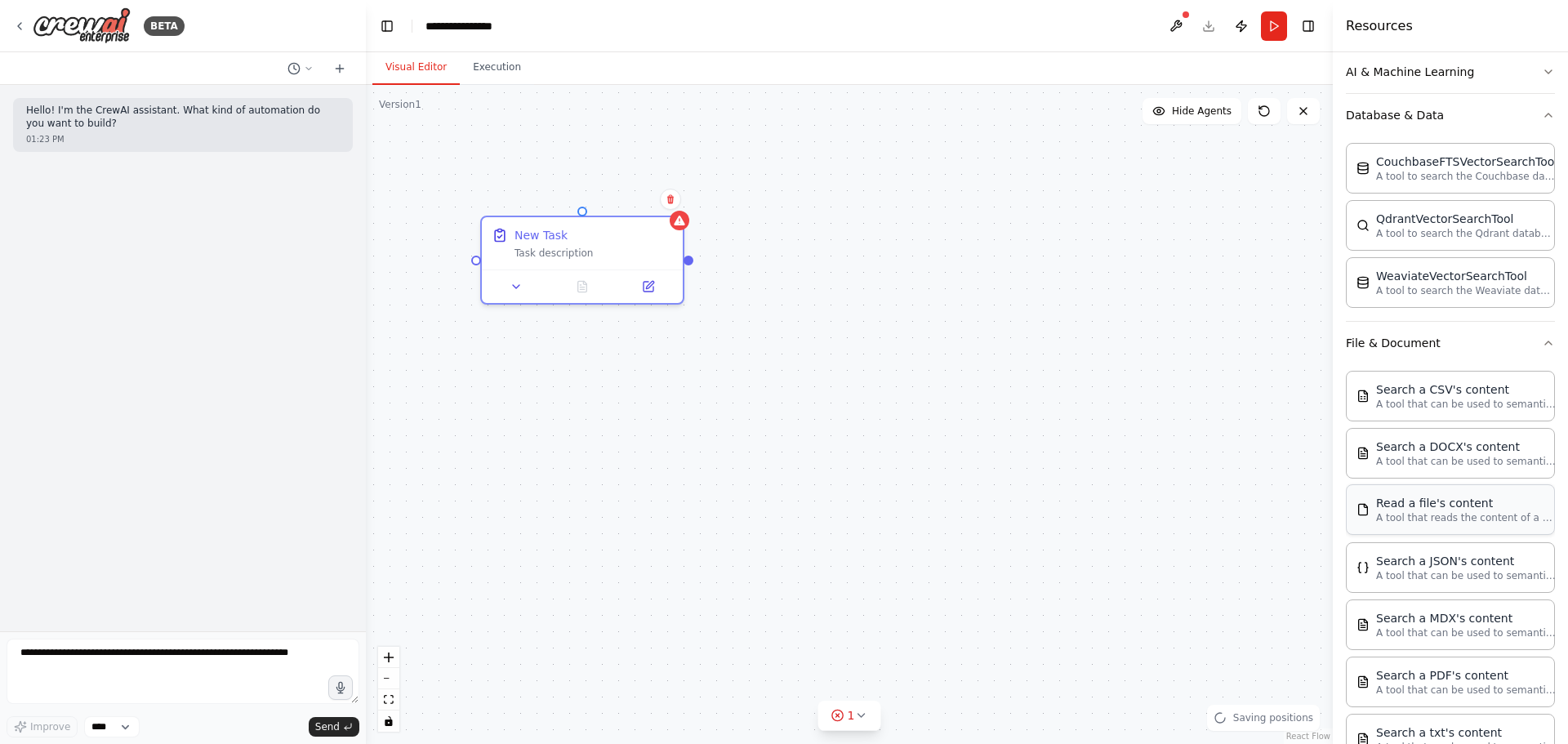
scroll to position [245, 0]
click at [650, 289] on icon at bounding box center [648, 283] width 10 height 10
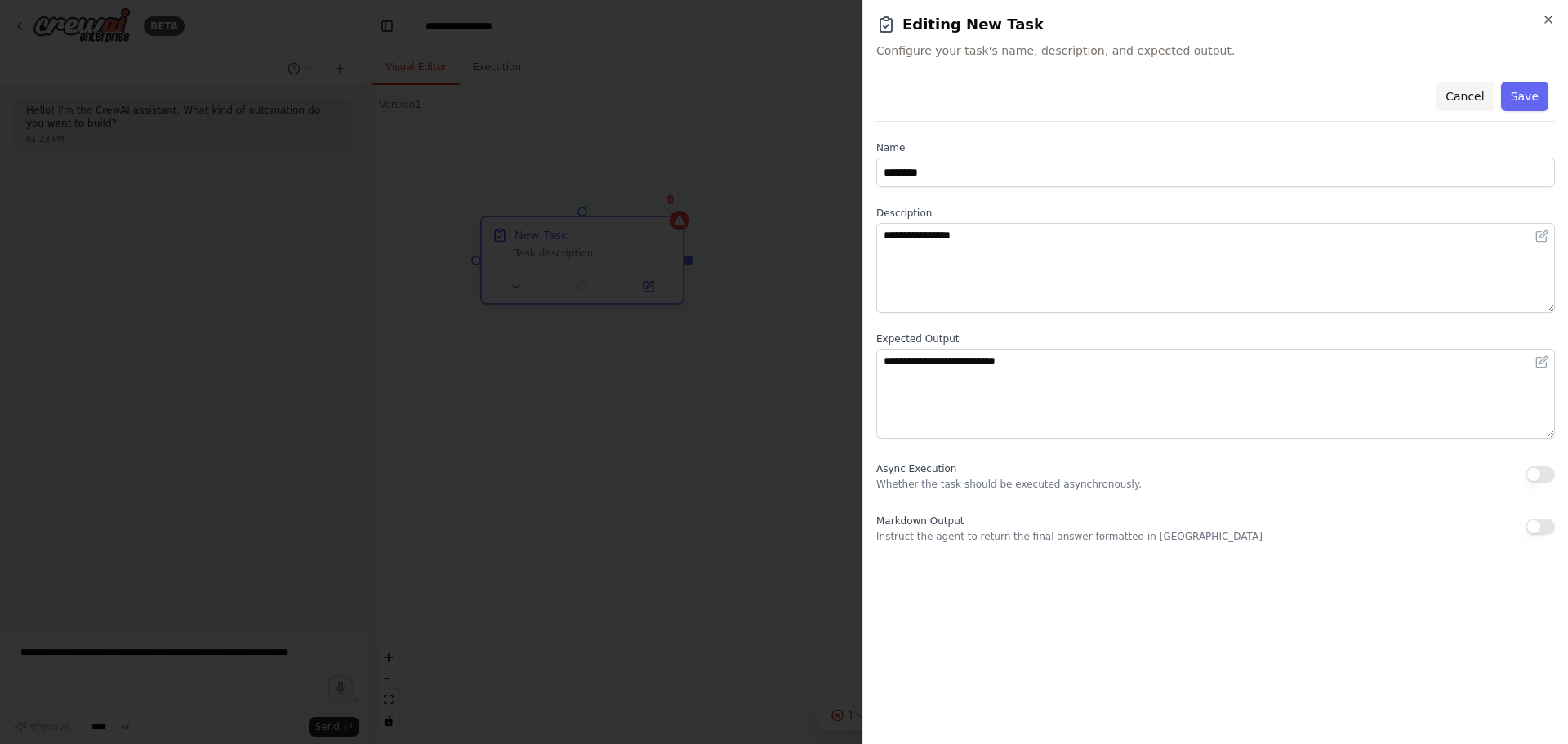
click at [1467, 95] on button "Cancel" at bounding box center [1464, 96] width 58 height 29
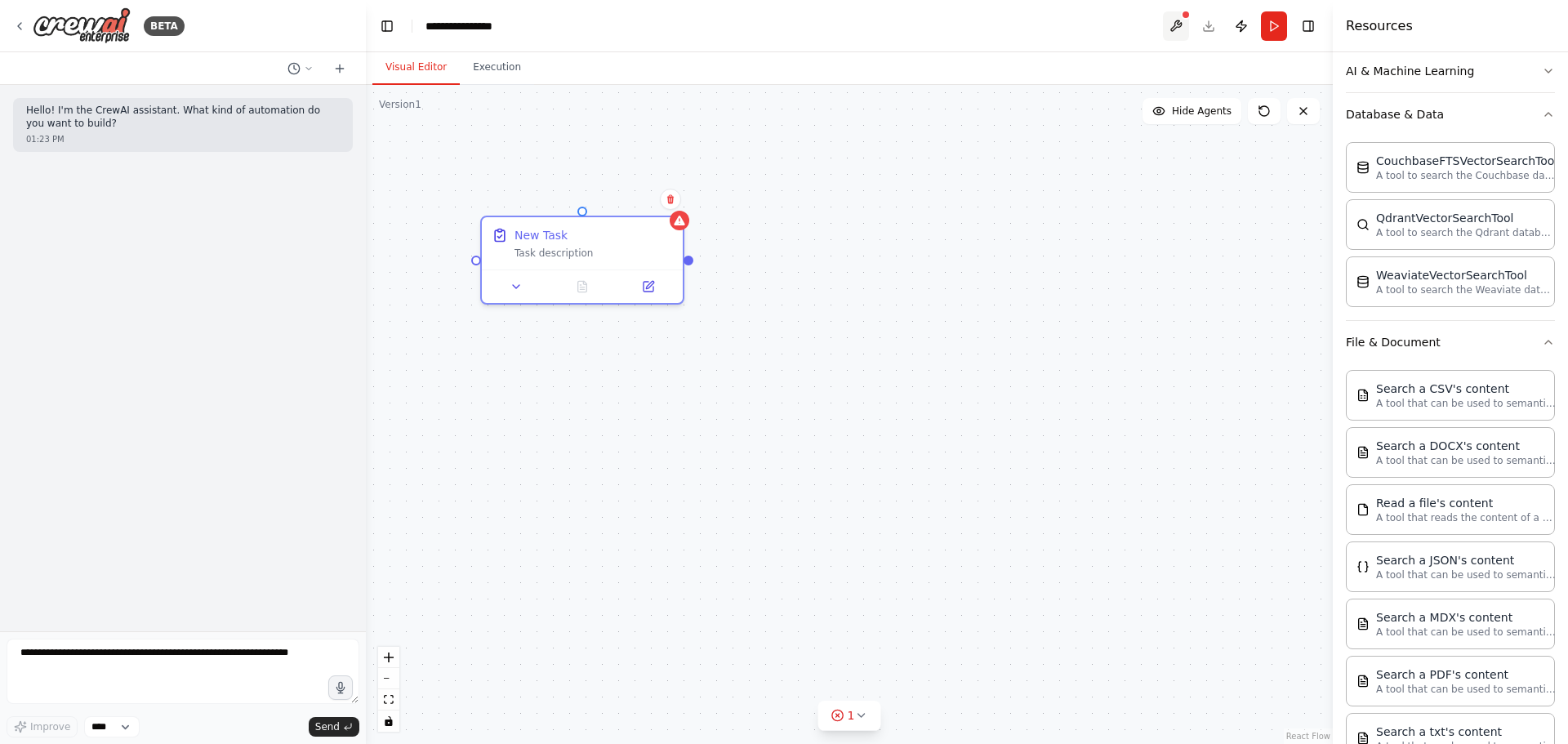
click at [1176, 25] on button at bounding box center [1176, 26] width 26 height 29
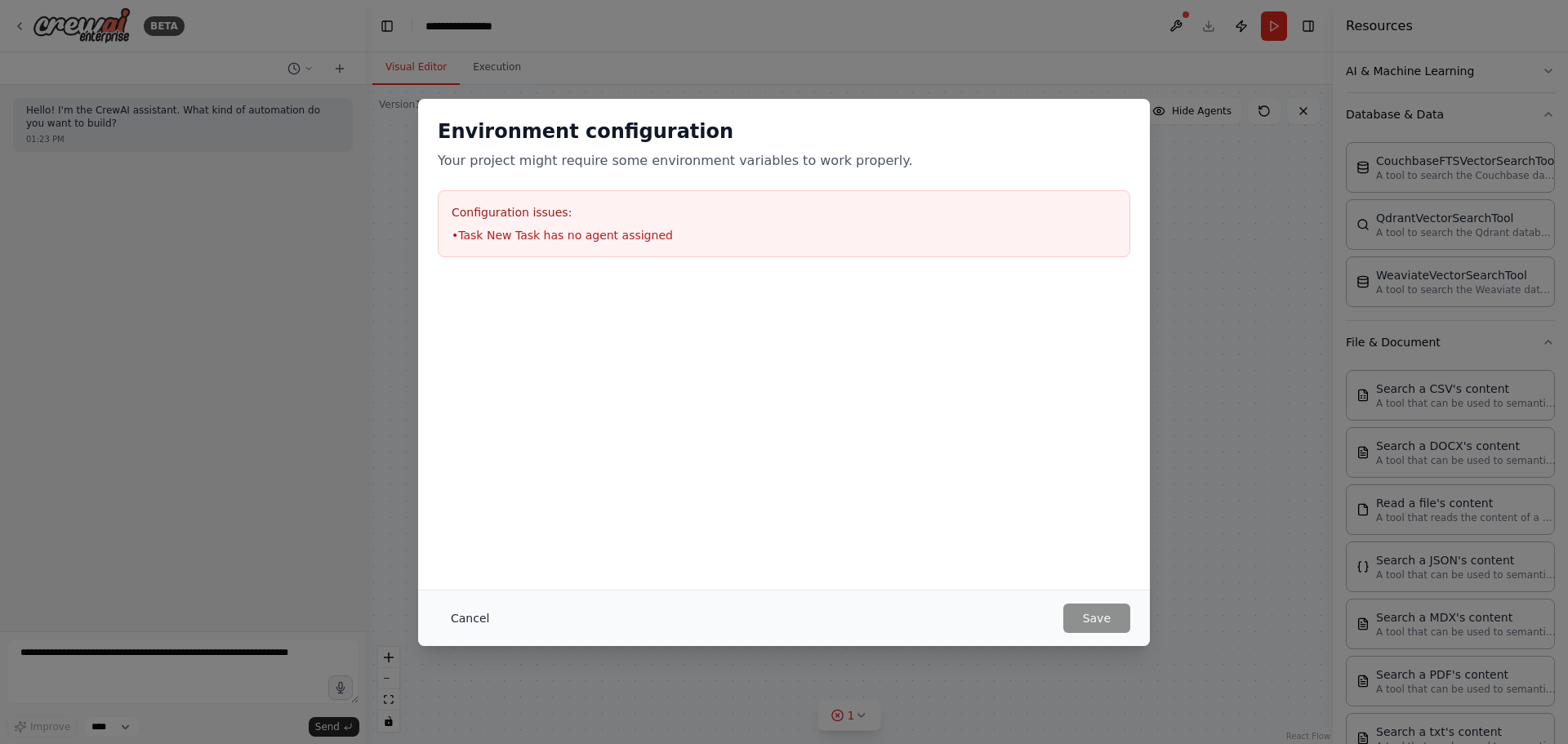
click at [458, 622] on button "Cancel" at bounding box center [469, 618] width 64 height 29
